Goal: Task Accomplishment & Management: Manage account settings

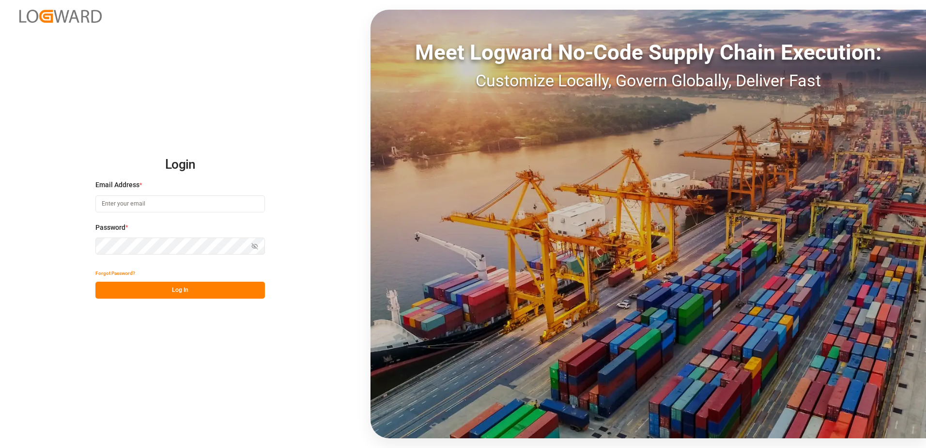
type input "[PERSON_NAME][EMAIL_ADDRESS][DOMAIN_NAME]"
click at [209, 293] on button "Log In" at bounding box center [180, 290] width 170 height 17
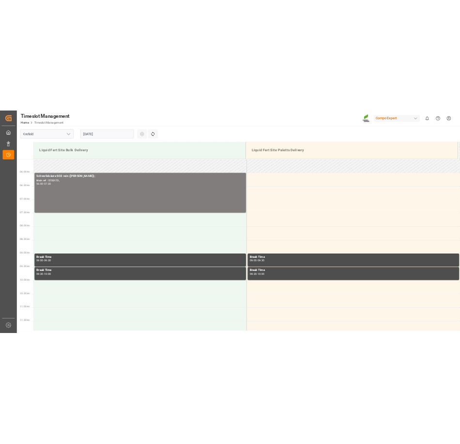
scroll to position [319, 0]
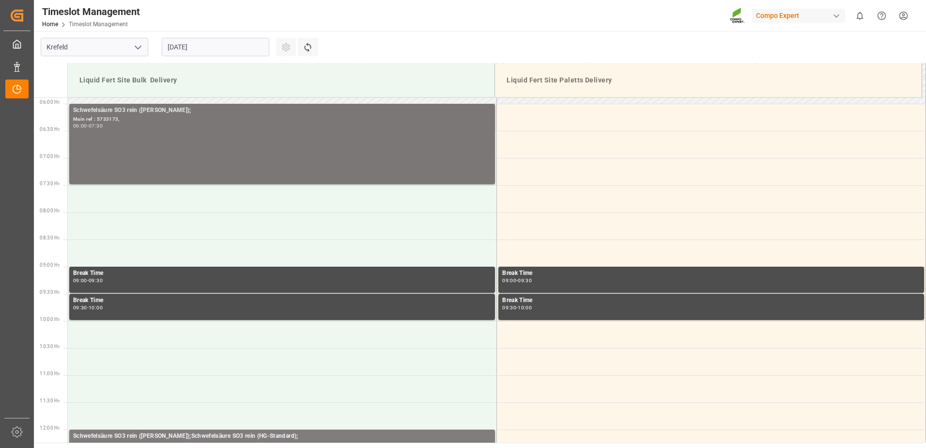
click at [166, 134] on div "Schwefelsäure SO3 rein ([PERSON_NAME]); Main ref : 5733173, 06:00 - 07:30" at bounding box center [282, 144] width 418 height 77
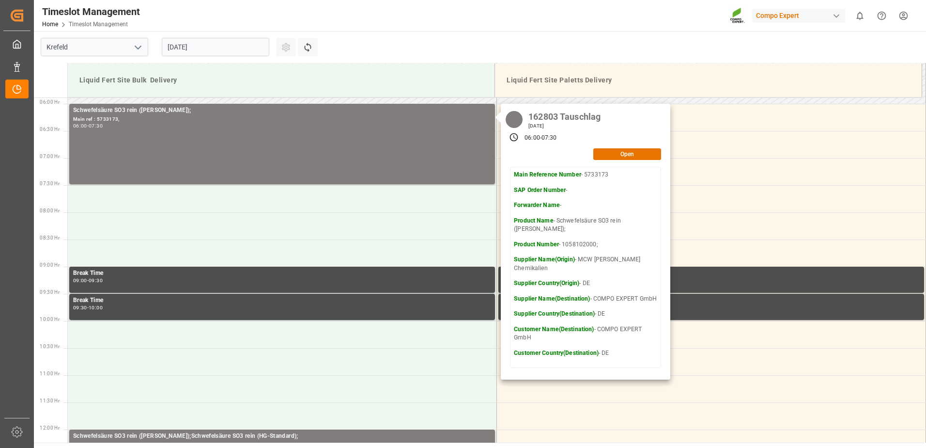
click at [904, 15] on html "Created by potrace 1.15, written by [PERSON_NAME] [DATE]-[DATE] Created by potr…" at bounding box center [463, 224] width 926 height 448
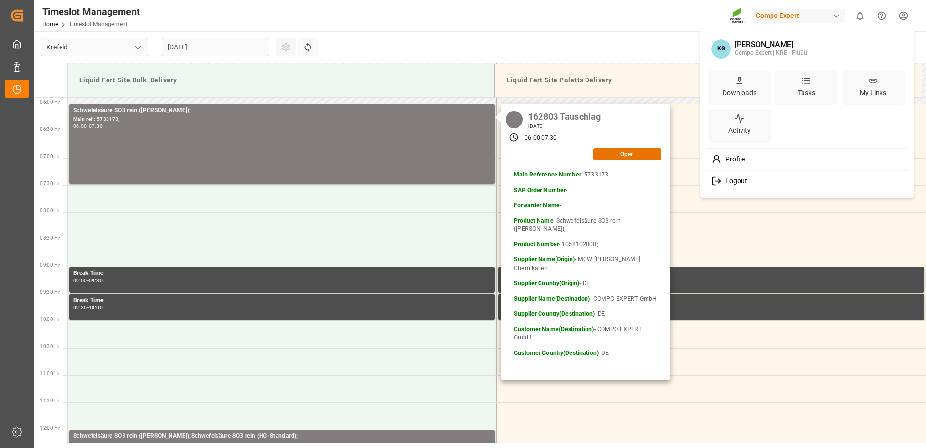
click at [737, 154] on div "Profile" at bounding box center [807, 159] width 199 height 18
